Goal: Task Accomplishment & Management: Use online tool/utility

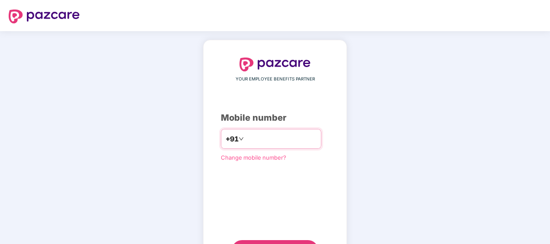
click at [262, 140] on input "number" at bounding box center [281, 139] width 71 height 14
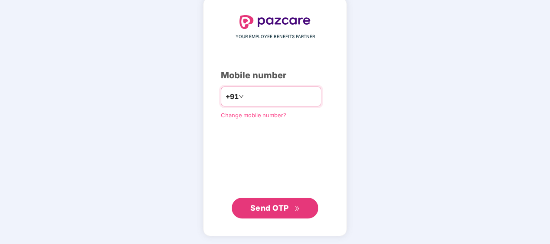
type input "**********"
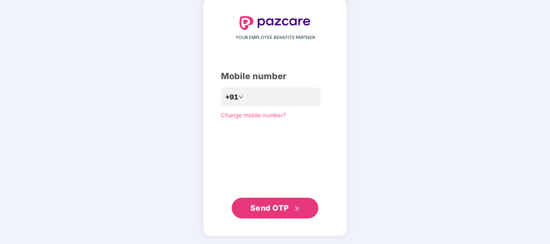
click at [270, 211] on span "Send OTP" at bounding box center [269, 208] width 39 height 9
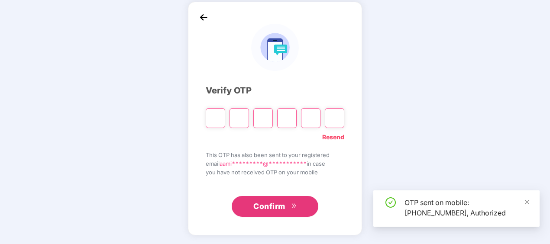
scroll to position [38, 0]
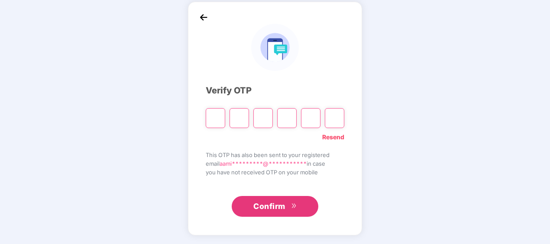
type input "*"
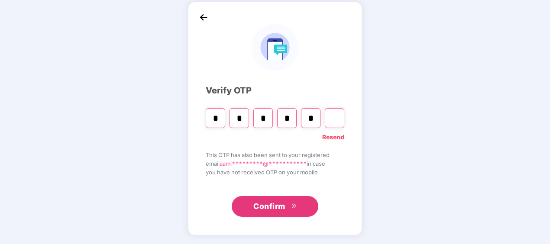
type input "*"
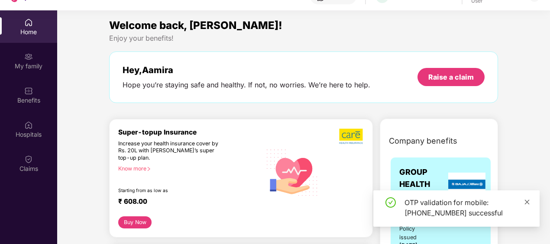
click at [528, 203] on icon "close" at bounding box center [527, 202] width 6 height 6
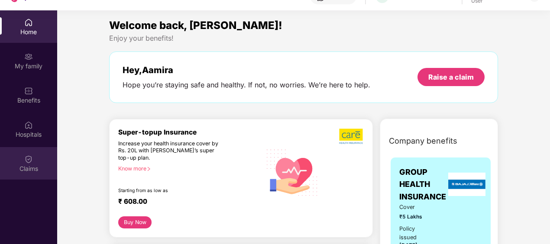
click at [31, 159] on img at bounding box center [28, 159] width 9 height 9
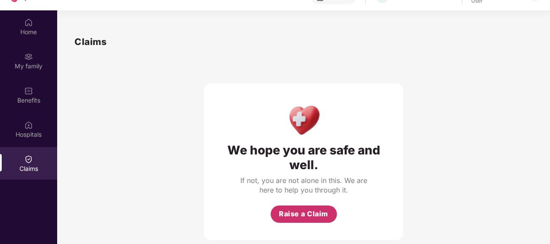
click at [298, 215] on span "Raise a Claim" at bounding box center [303, 214] width 49 height 11
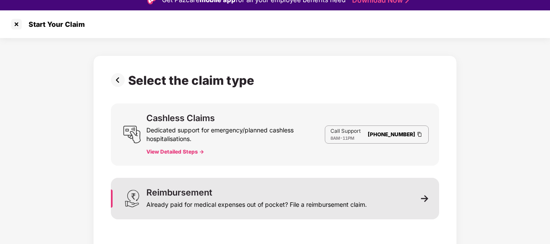
click at [288, 200] on div "Already paid for medical expenses out of pocket? File a reimbursement claim." at bounding box center [256, 203] width 220 height 12
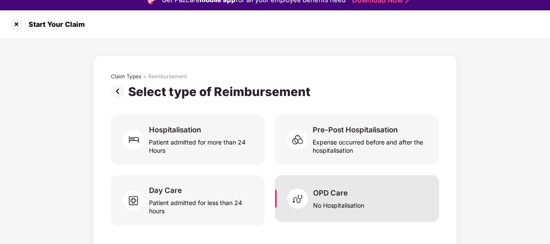
click at [312, 205] on img at bounding box center [300, 199] width 26 height 26
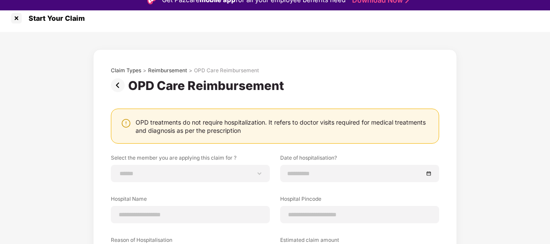
scroll to position [5, 0]
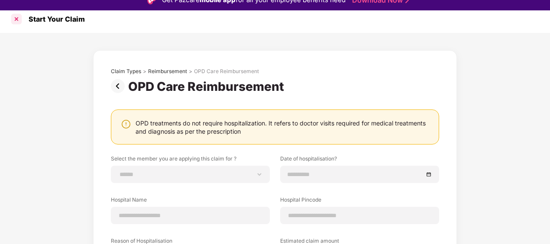
click at [21, 16] on div at bounding box center [17, 19] width 14 height 14
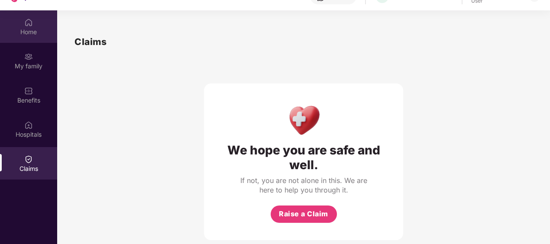
click at [28, 36] on div "Home" at bounding box center [28, 26] width 57 height 32
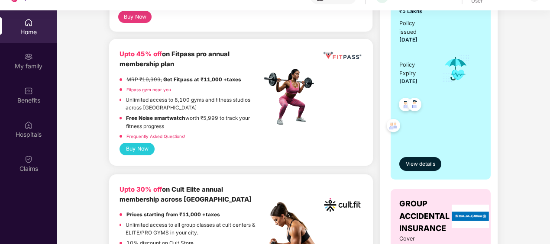
scroll to position [303, 0]
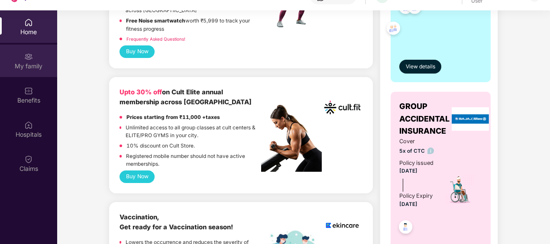
click at [29, 58] on img at bounding box center [28, 56] width 9 height 9
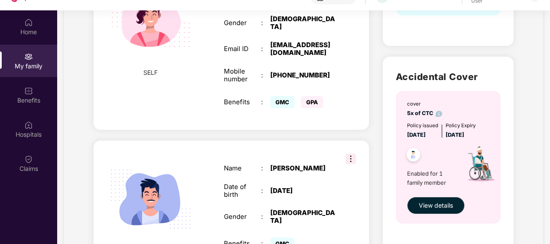
scroll to position [223, 0]
click at [348, 154] on img at bounding box center [351, 159] width 10 height 10
click at [302, 148] on div "SPOUSE Name : [PERSON_NAME] Date of birth : [DEMOGRAPHIC_DATA] Gender : [DEMOGR…" at bounding box center [231, 209] width 275 height 136
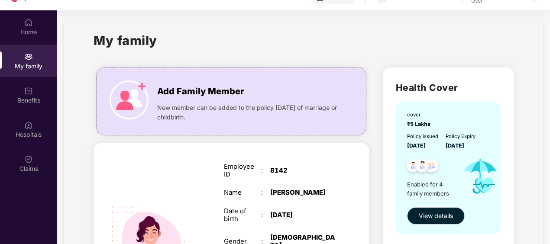
scroll to position [28, 0]
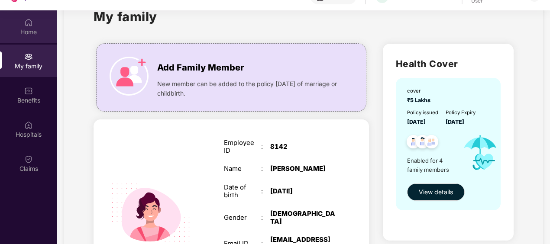
click at [28, 38] on div "Home" at bounding box center [28, 26] width 57 height 32
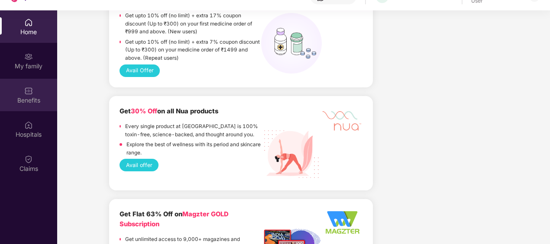
scroll to position [652, 0]
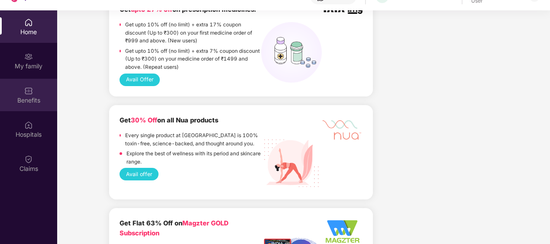
click at [32, 103] on div "Benefits" at bounding box center [28, 100] width 57 height 9
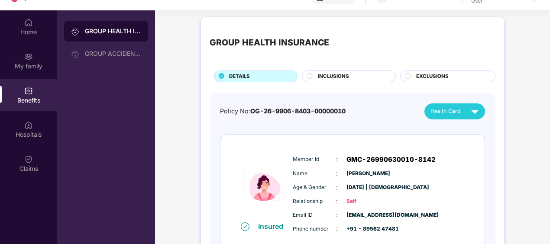
scroll to position [0, 0]
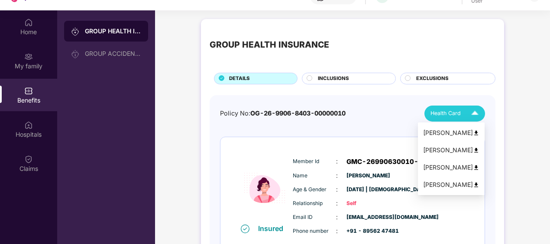
click at [465, 113] on div "Health Card" at bounding box center [457, 113] width 52 height 15
click at [479, 131] on img at bounding box center [476, 133] width 6 height 6
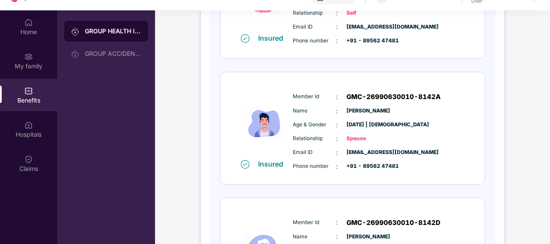
scroll to position [191, 0]
click at [444, 130] on div "Member Id : GMC-26990630010-8142A Name : [PERSON_NAME] Age & Gender : [DATE] | …" at bounding box center [379, 131] width 176 height 88
drag, startPoint x: 371, startPoint y: 138, endPoint x: 353, endPoint y: 138, distance: 17.8
click at [353, 138] on span "Spouse" at bounding box center [368, 139] width 43 height 8
drag, startPoint x: 353, startPoint y: 138, endPoint x: 381, endPoint y: 139, distance: 28.2
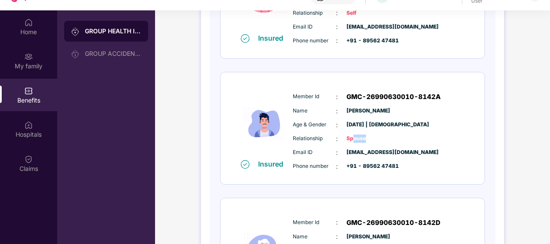
click at [381, 139] on span "Spouse" at bounding box center [368, 139] width 43 height 8
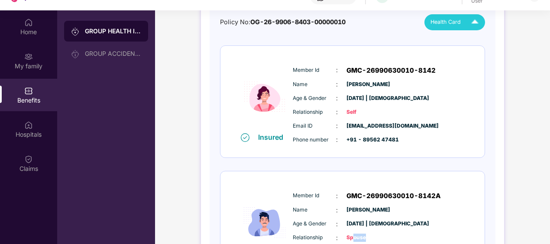
scroll to position [60, 0]
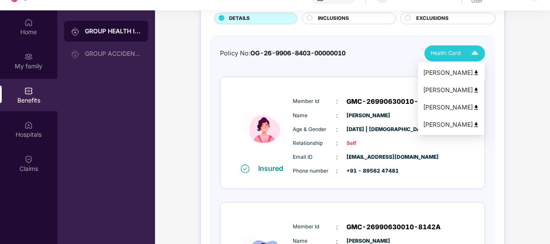
click at [457, 52] on span "Health Card" at bounding box center [446, 53] width 30 height 9
click at [479, 90] on img at bounding box center [476, 90] width 6 height 6
click at [468, 55] on img at bounding box center [474, 53] width 15 height 15
click at [479, 107] on img at bounding box center [476, 107] width 6 height 6
click at [459, 52] on span "Health Card" at bounding box center [446, 53] width 30 height 9
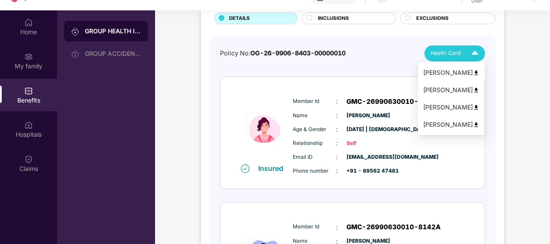
click at [479, 126] on img at bounding box center [476, 125] width 6 height 6
